Goal: Navigation & Orientation: Find specific page/section

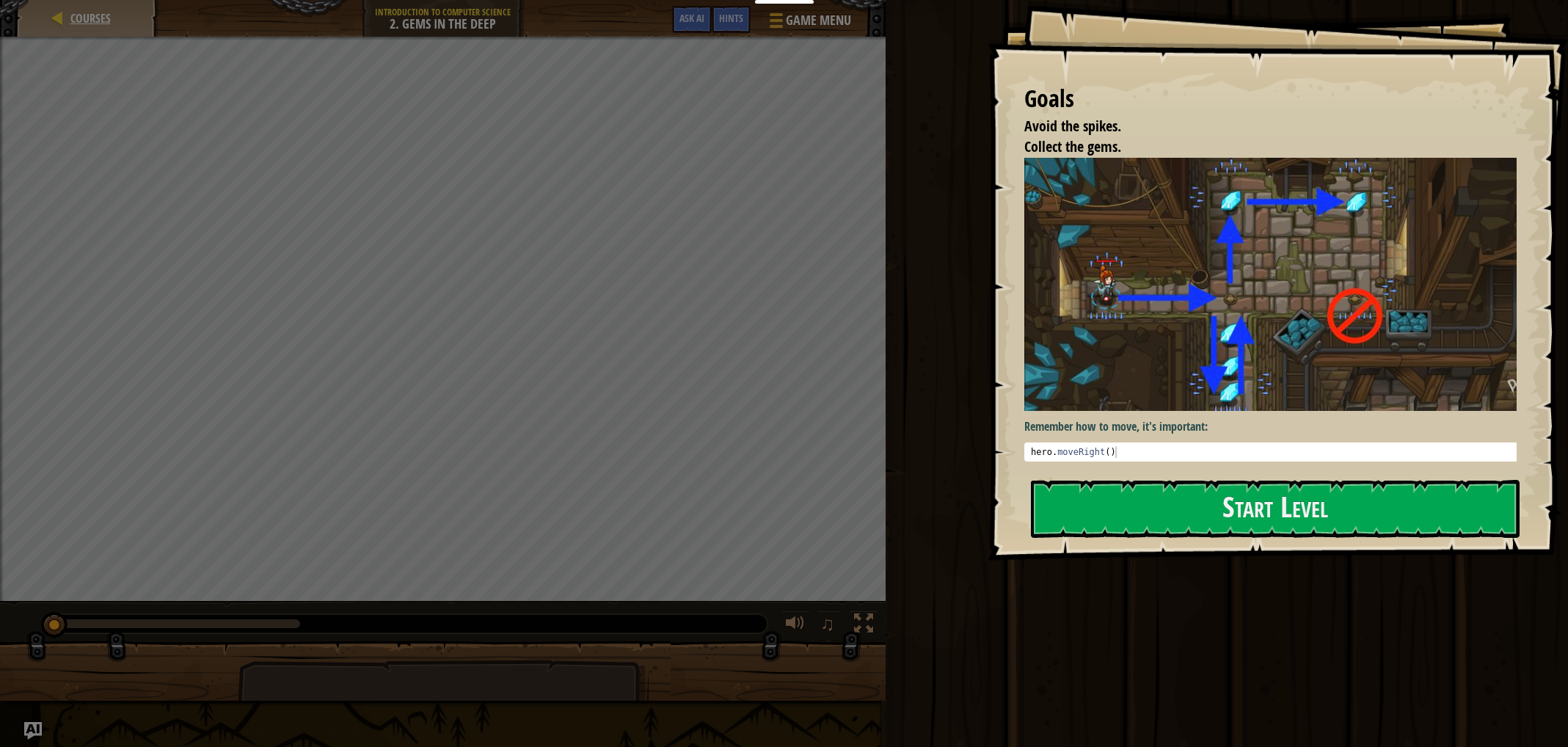
click at [54, 32] on div "Courses" at bounding box center [88, 18] width 118 height 36
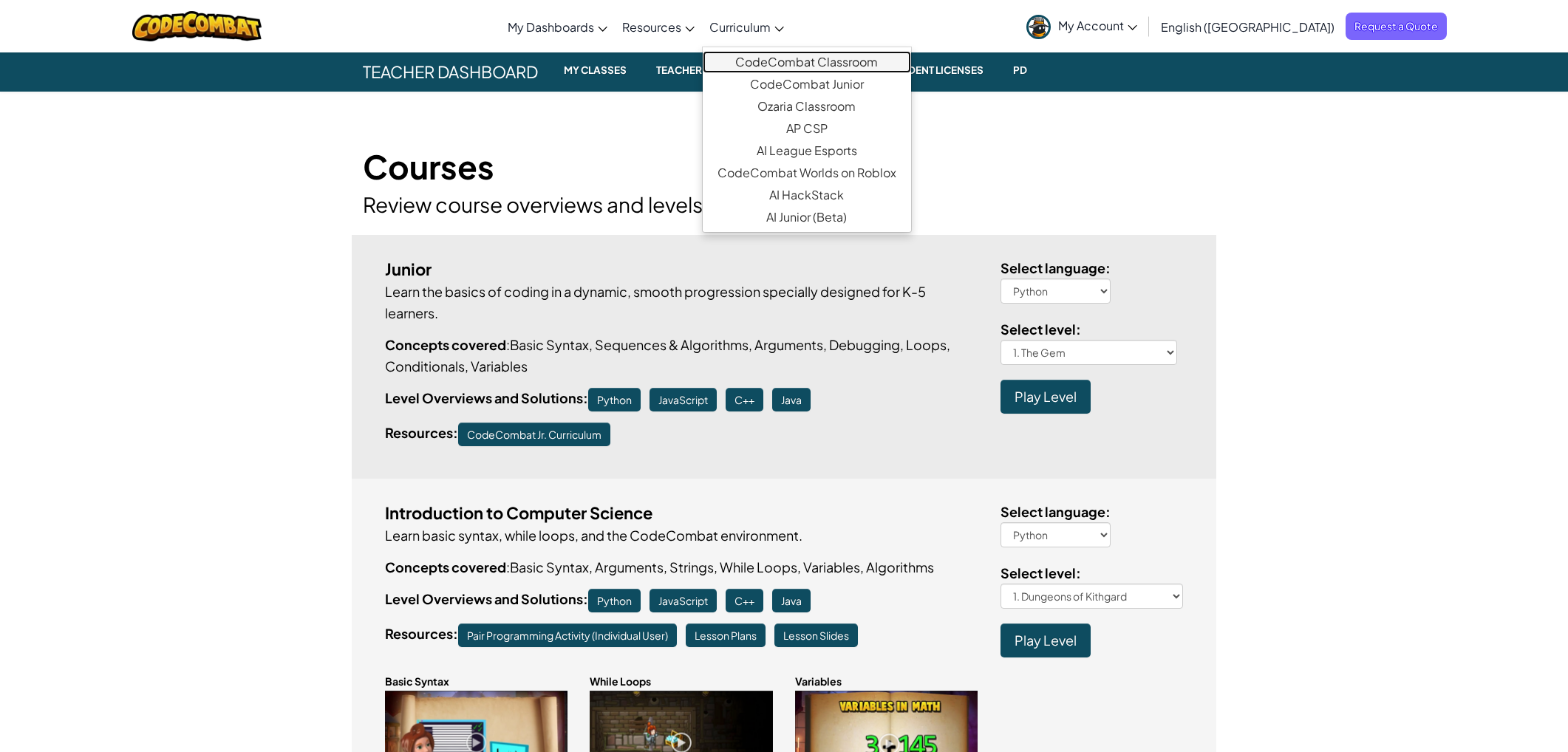
click at [811, 59] on link "CodeCombat Classroom" at bounding box center [807, 62] width 209 height 22
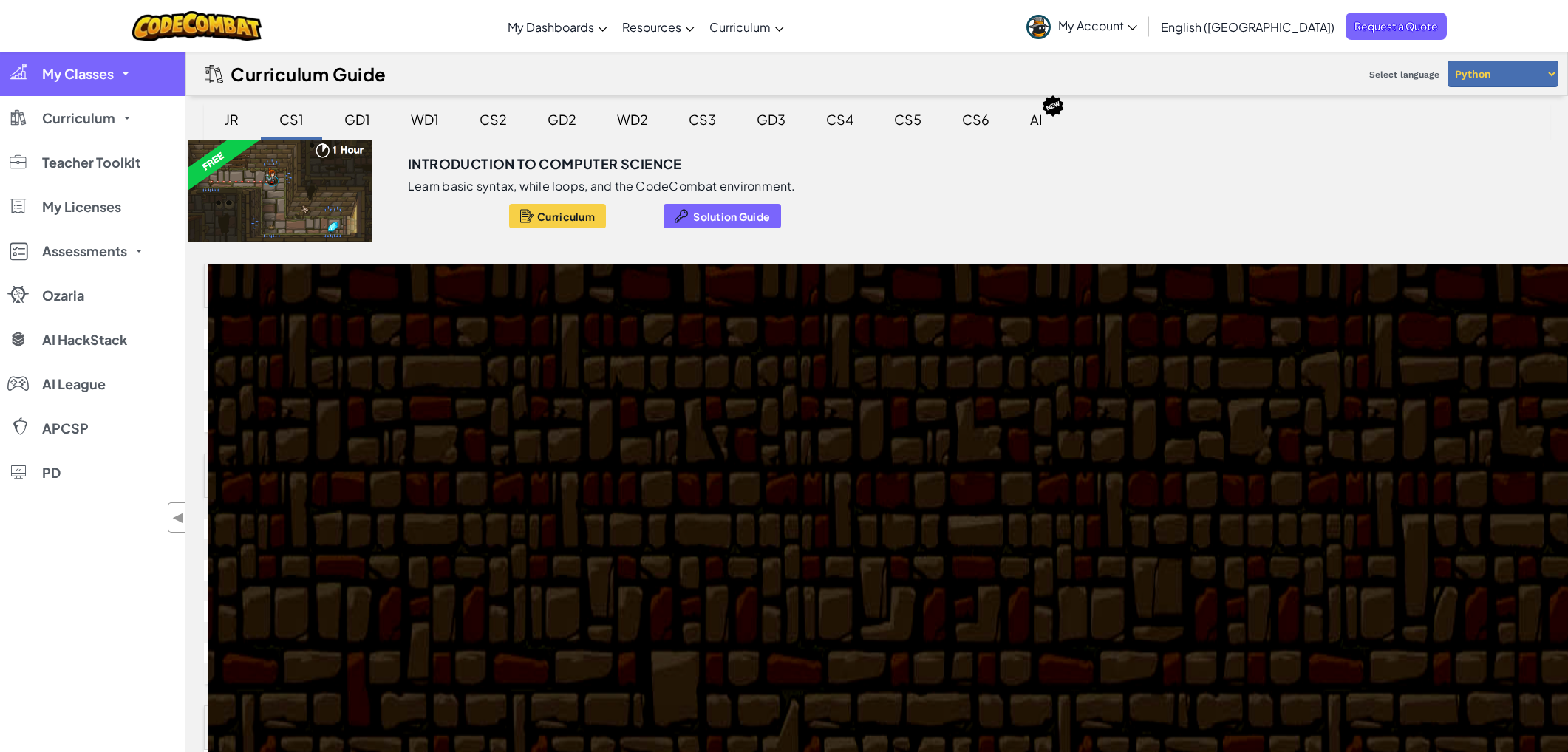
click at [105, 68] on span "My Classes" at bounding box center [78, 73] width 72 height 13
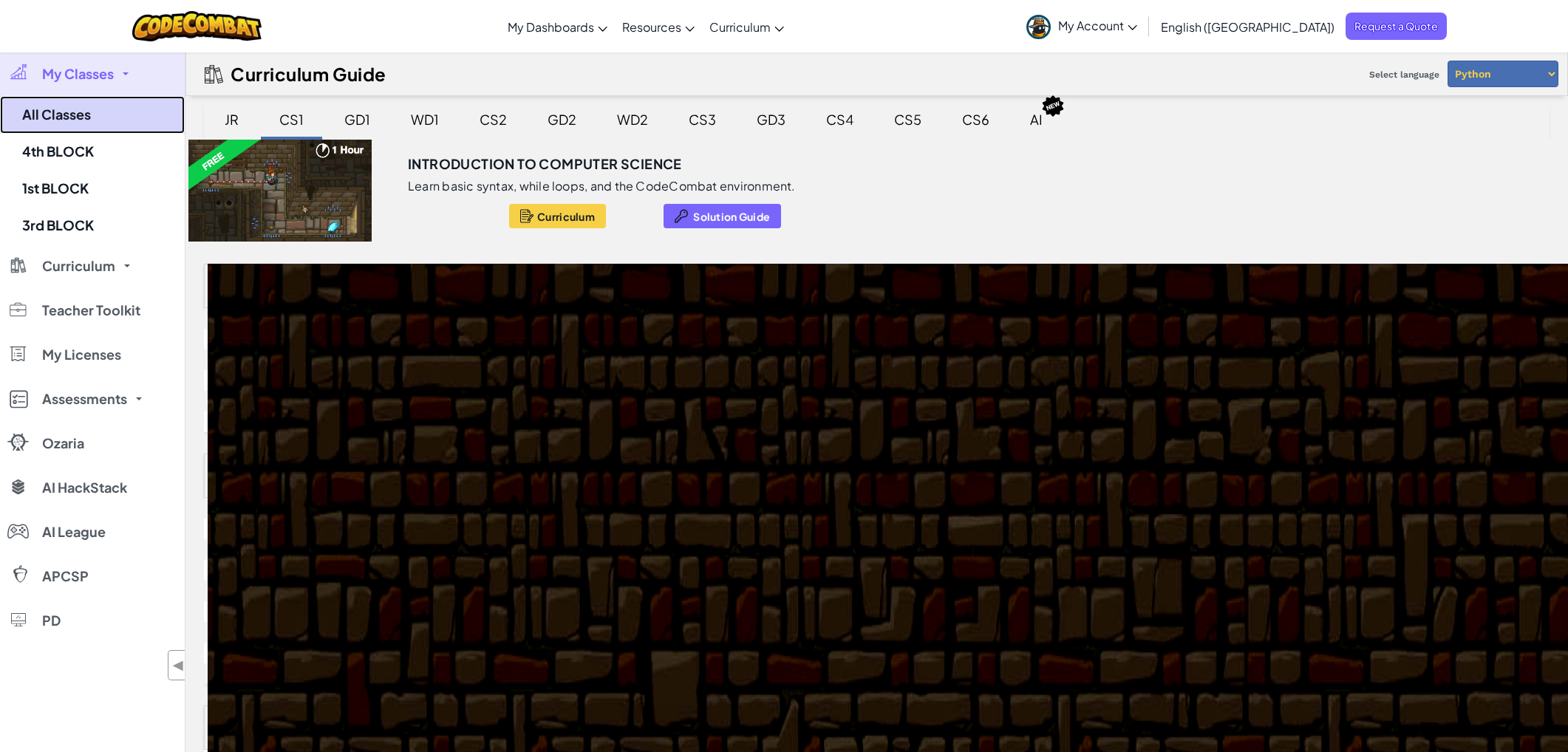
click at [92, 111] on link "All Classes" at bounding box center [92, 115] width 185 height 38
